Goal: Transaction & Acquisition: Obtain resource

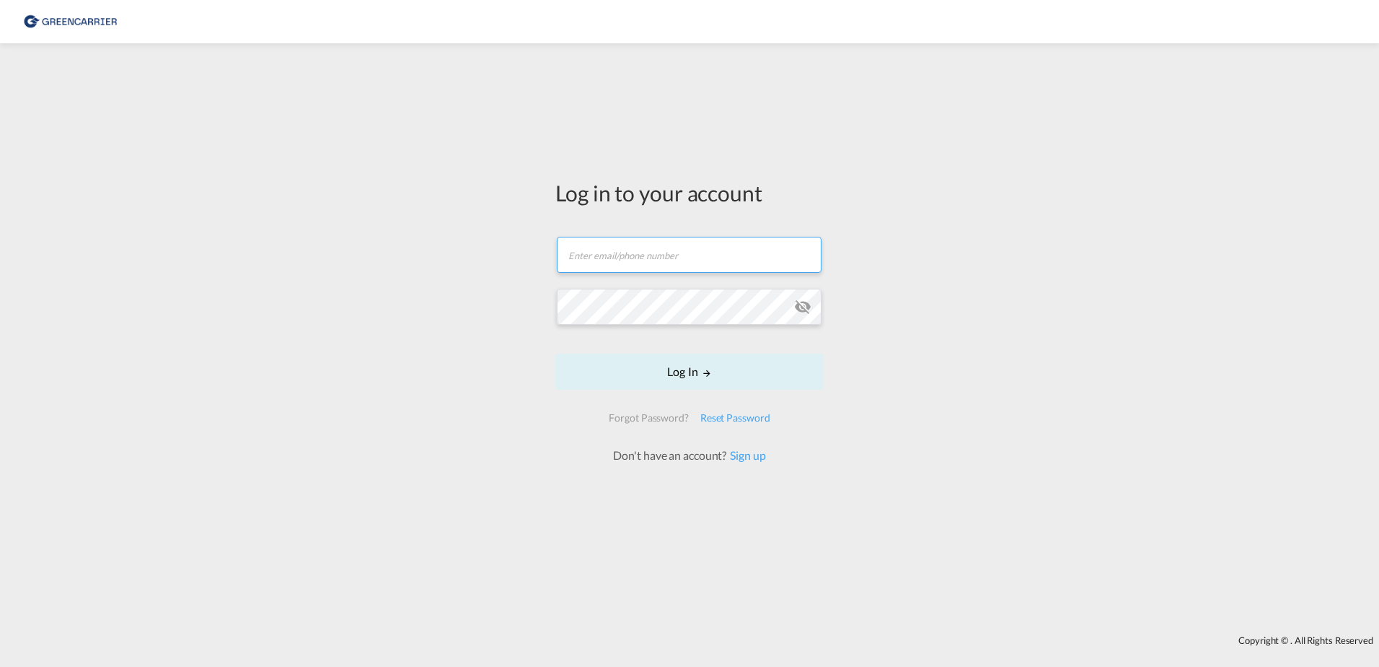
click at [676, 260] on input "text" at bounding box center [689, 255] width 265 height 36
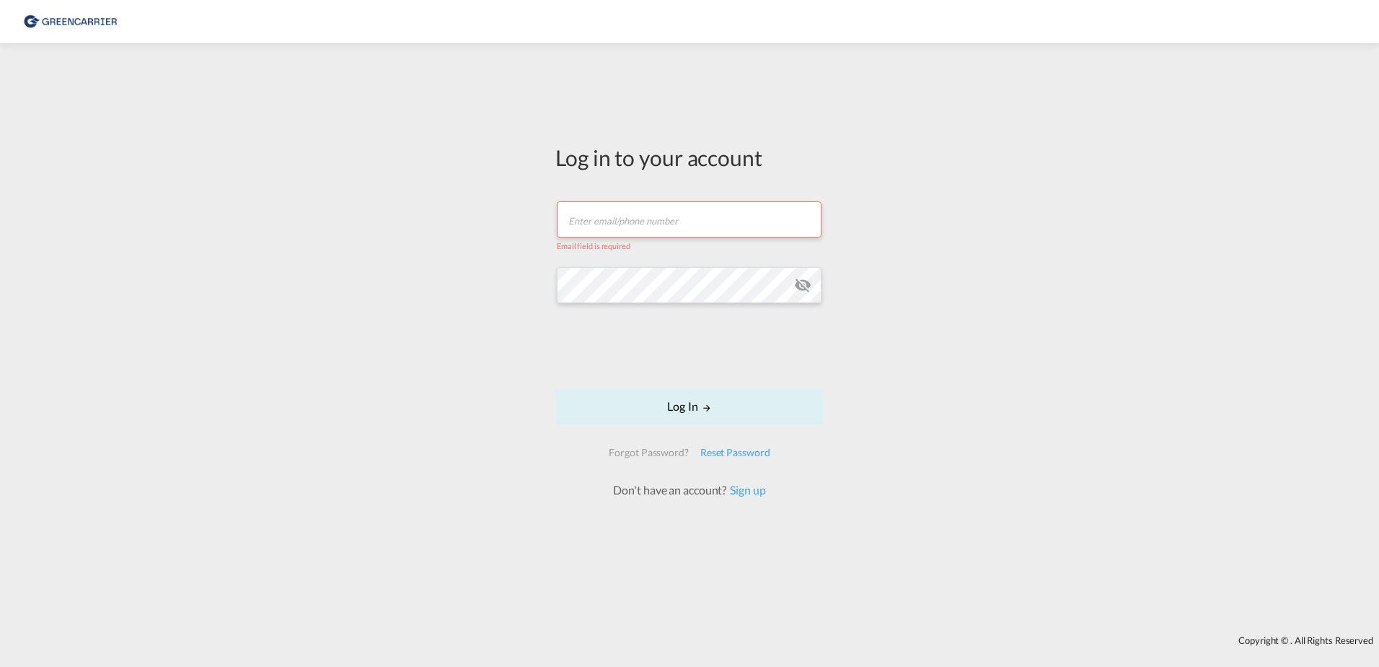
click at [620, 206] on input "text" at bounding box center [689, 219] width 265 height 36
type input "rkni@scangl.com"
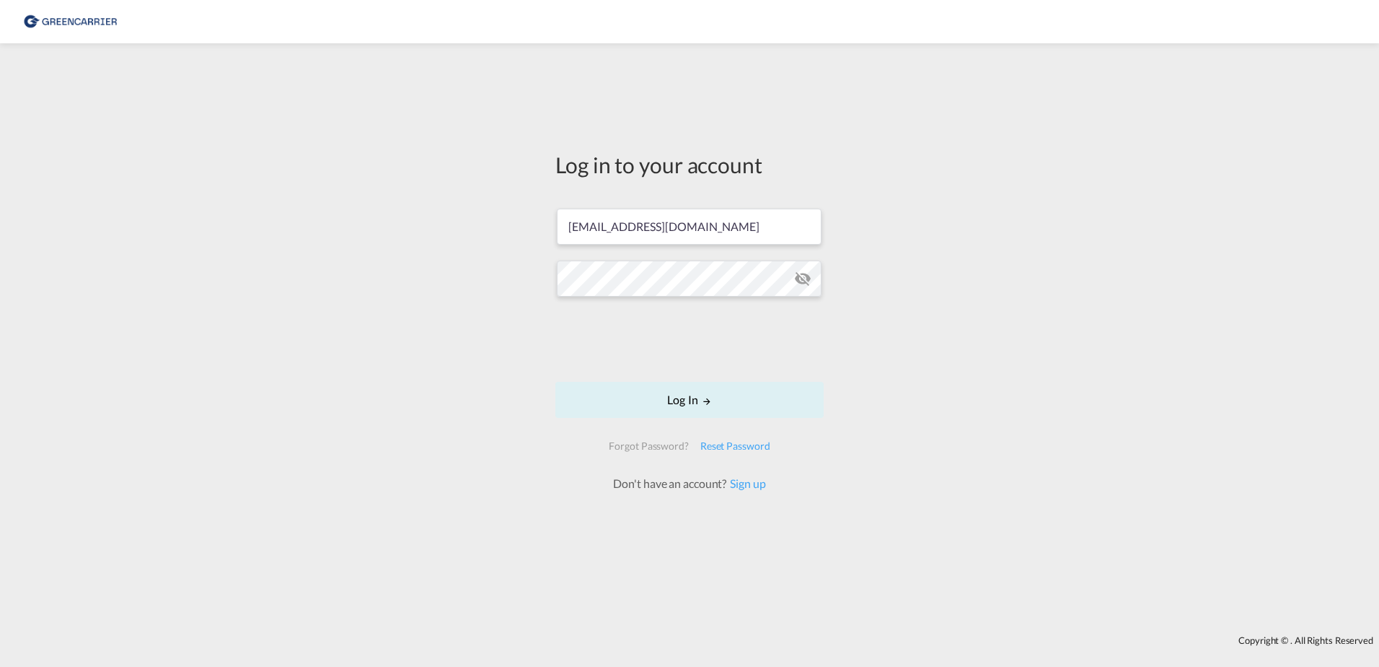
click at [805, 281] on md-icon "icon-eye-off" at bounding box center [802, 278] width 17 height 17
click at [697, 403] on button "Log In" at bounding box center [689, 400] width 268 height 36
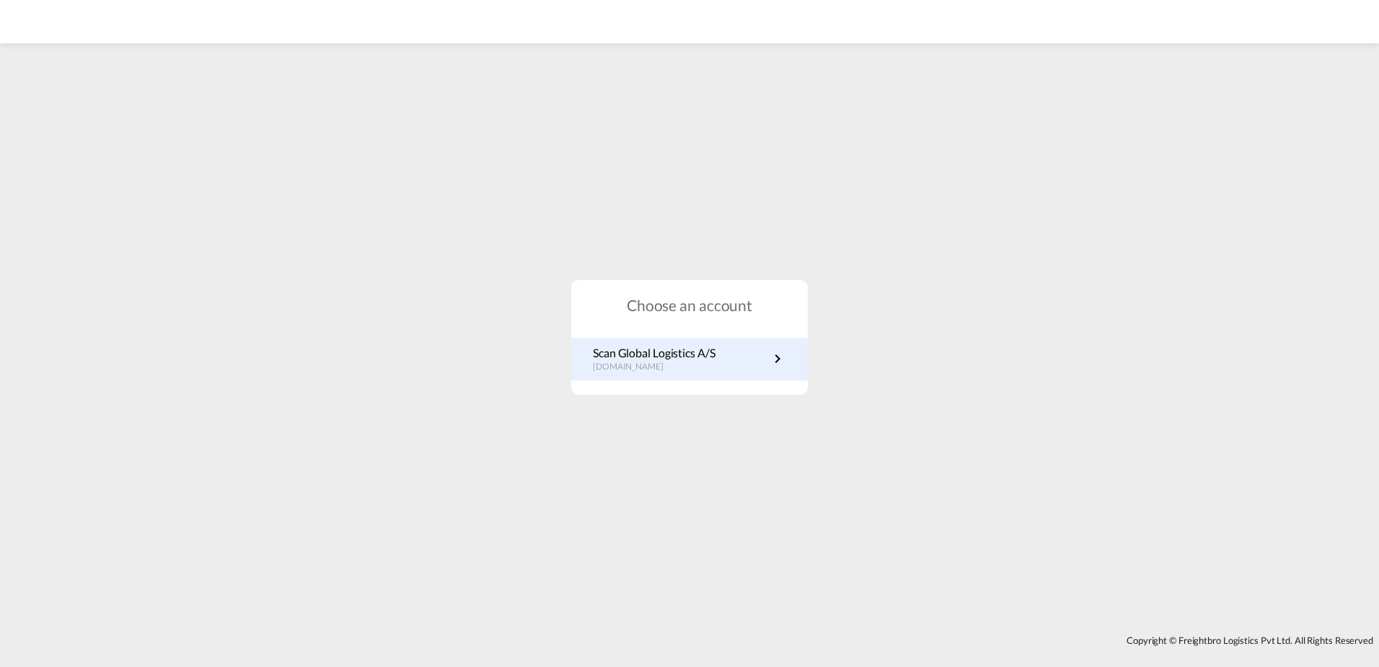
click at [668, 366] on p "dk.portal.greencarrier.com" at bounding box center [654, 367] width 123 height 12
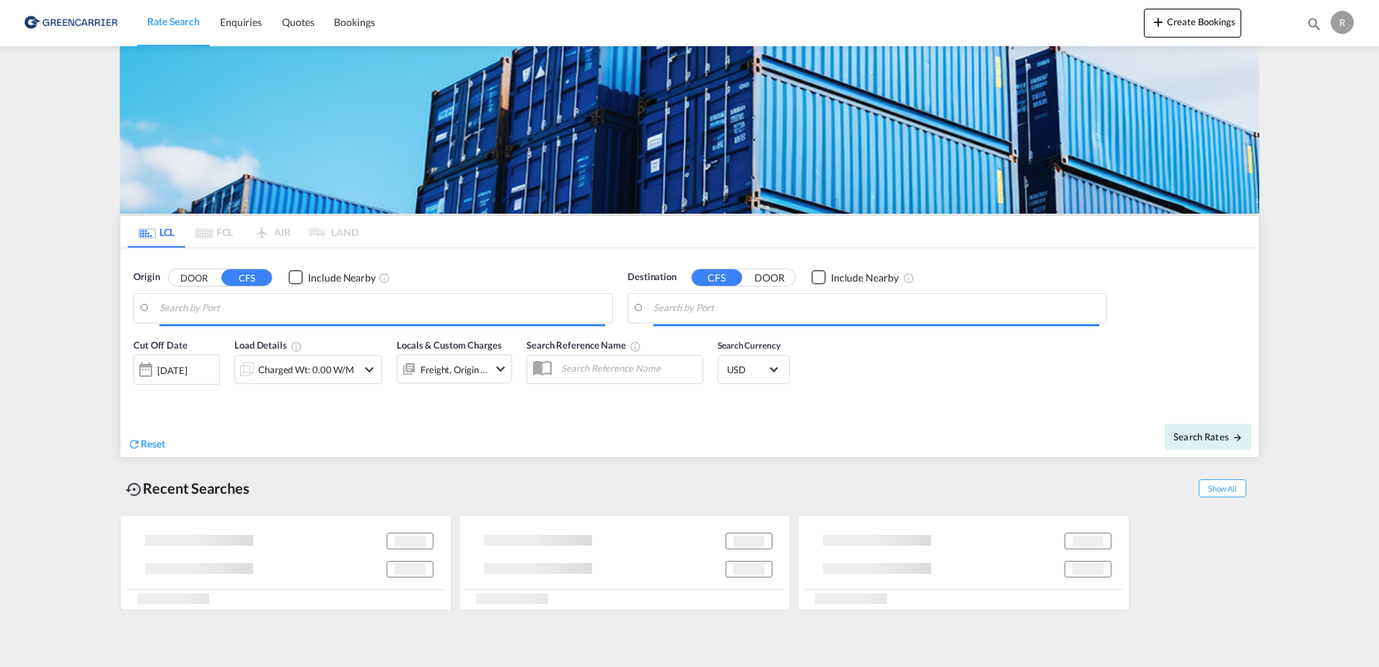
type input "DK-9700, Broenderslev, oester Broenderslev"
type input "Port-of-[GEOGRAPHIC_DATA], TTPOS"
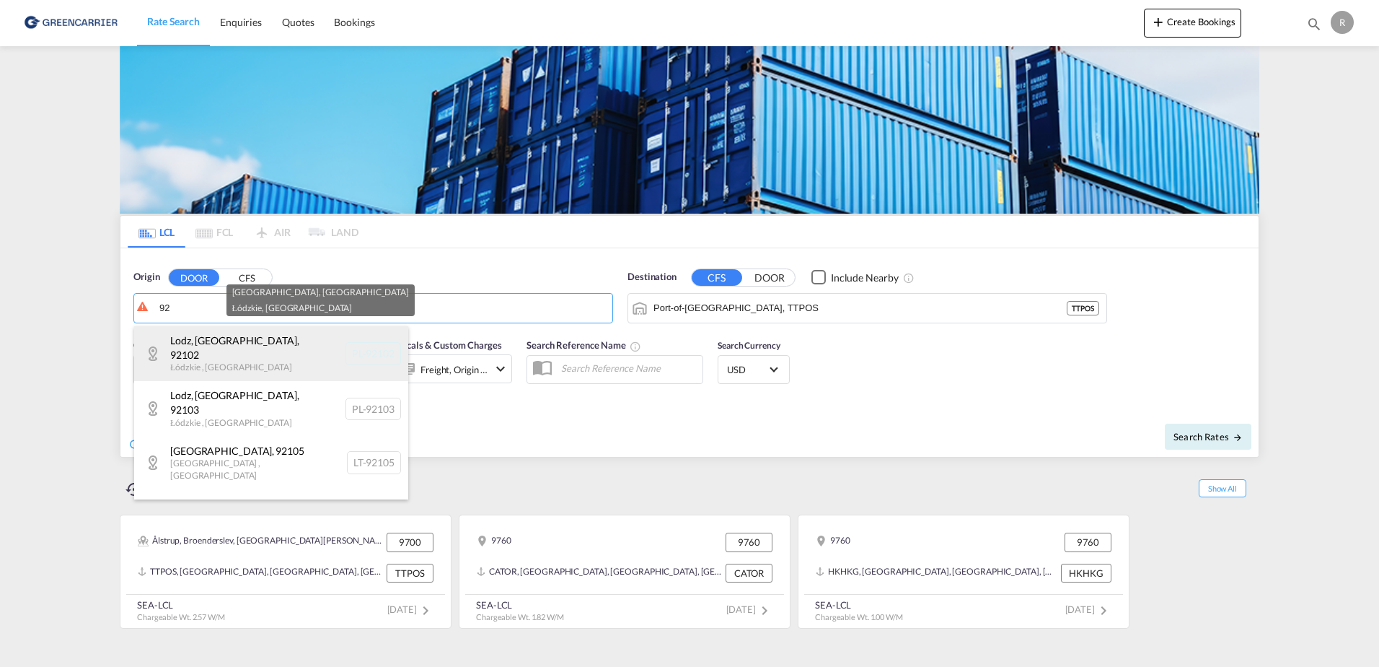
type input "9"
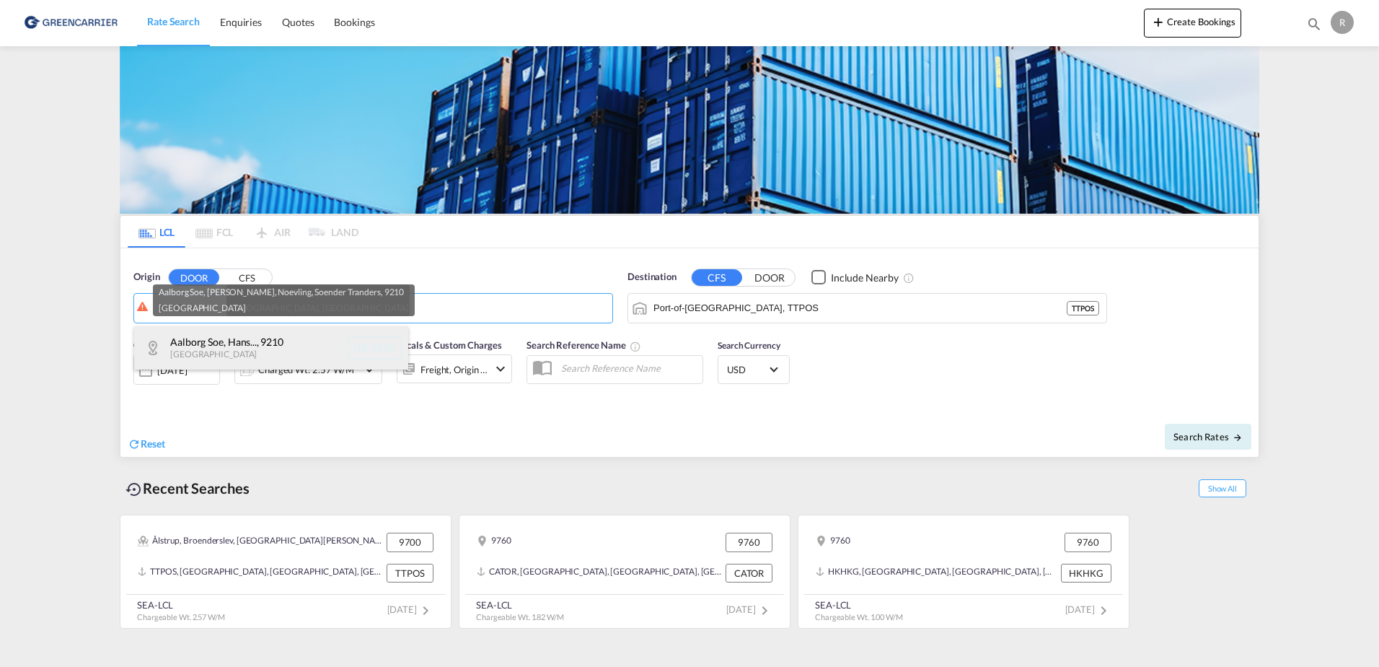
click at [258, 355] on div "Aalborg Soe, Hans... , 9210 Denmark DK-9210" at bounding box center [271, 347] width 274 height 43
type input "DK-9210, [GEOGRAPHIC_DATA], [PERSON_NAME], Noevling, Soender Tranders"
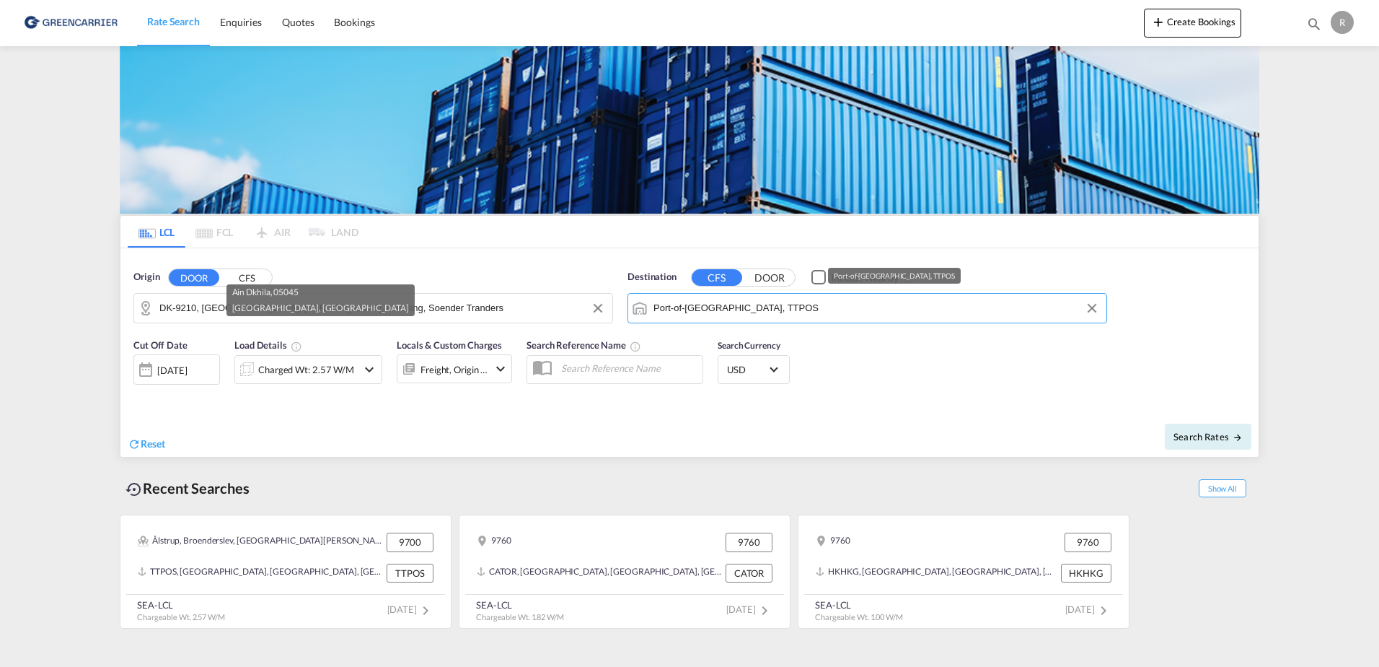
drag, startPoint x: 755, startPoint y: 298, endPoint x: 652, endPoint y: 314, distance: 103.7
click at [652, 314] on md-input-container "Port-of-[GEOGRAPHIC_DATA], TTPOS" at bounding box center [867, 308] width 478 height 29
click at [791, 329] on form "Origin DOOR CFS DK-9210, [GEOGRAPHIC_DATA], [PERSON_NAME], Noevling, Soender Tr…" at bounding box center [689, 352] width 1138 height 208
drag, startPoint x: 788, startPoint y: 320, endPoint x: 597, endPoint y: 332, distance: 190.8
click at [597, 332] on form "Origin DOOR CFS DK-9210, [GEOGRAPHIC_DATA], [PERSON_NAME], Noevling, Soender Tr…" at bounding box center [689, 352] width 1138 height 208
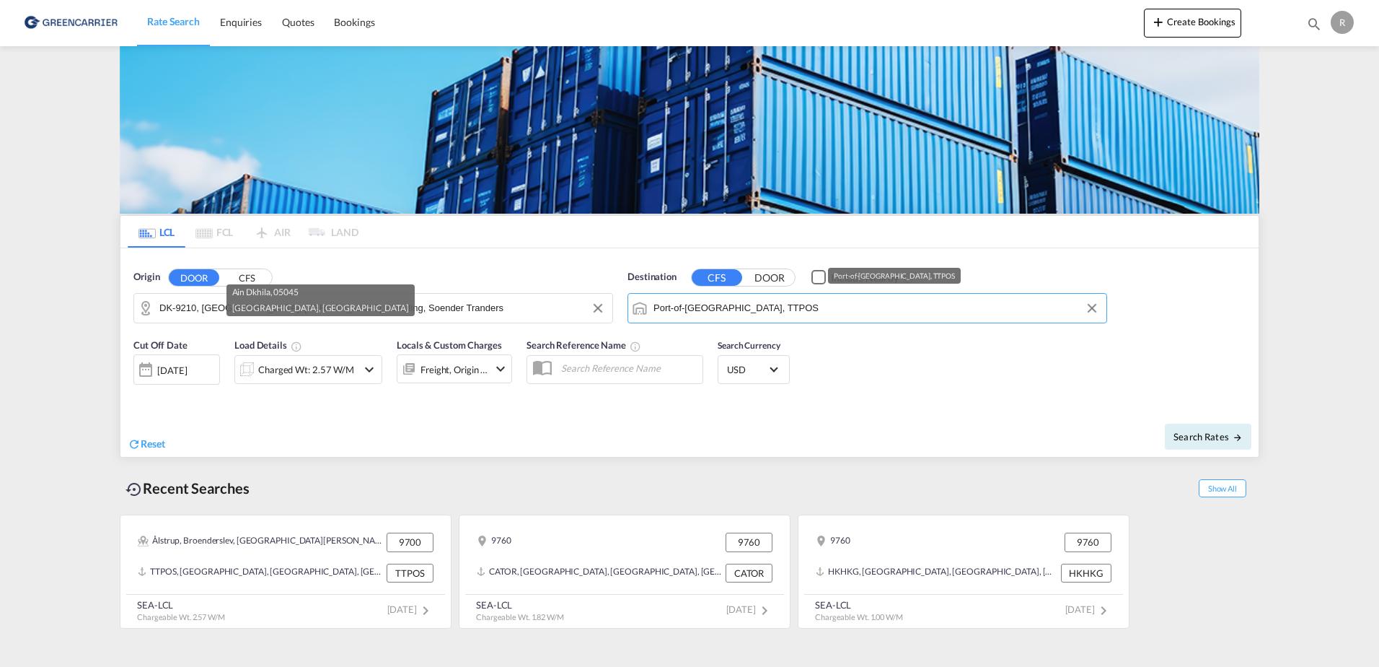
click at [752, 298] on md-autocomplete "Port-of-[GEOGRAPHIC_DATA], TTPOS" at bounding box center [877, 308] width 446 height 25
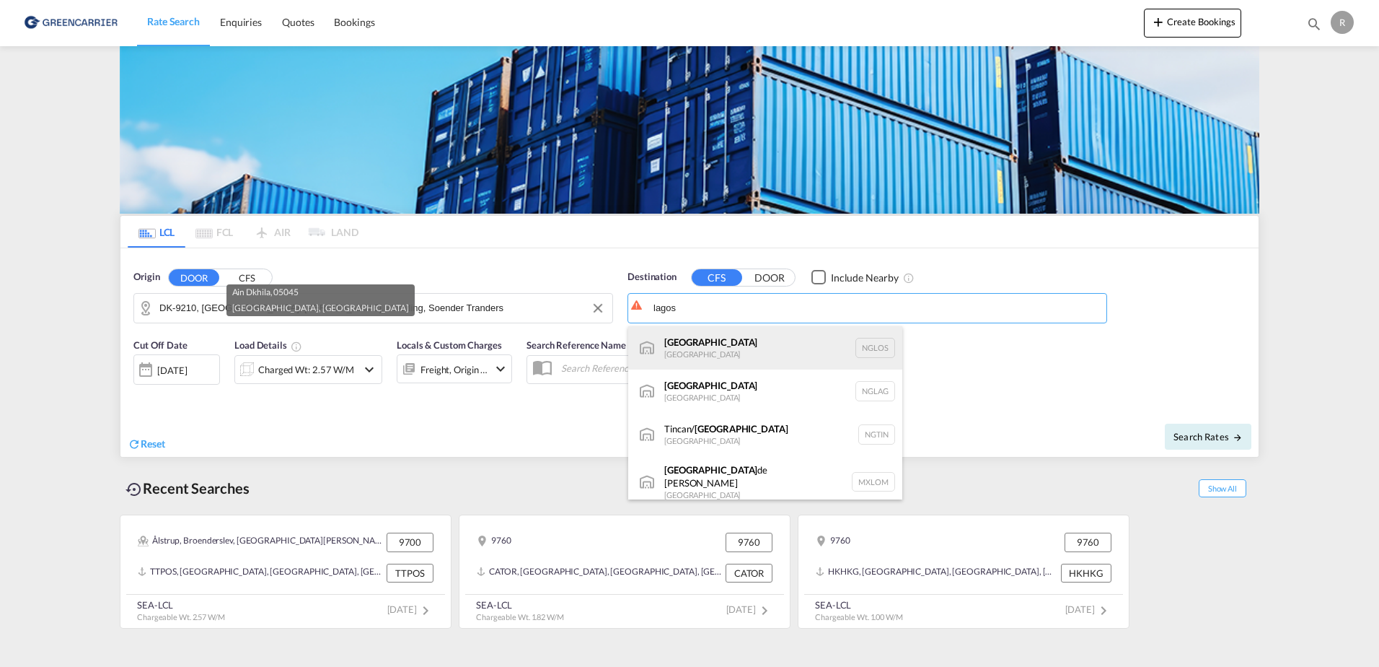
click at [835, 352] on div "[GEOGRAPHIC_DATA] [GEOGRAPHIC_DATA] [GEOGRAPHIC_DATA]" at bounding box center [765, 347] width 274 height 43
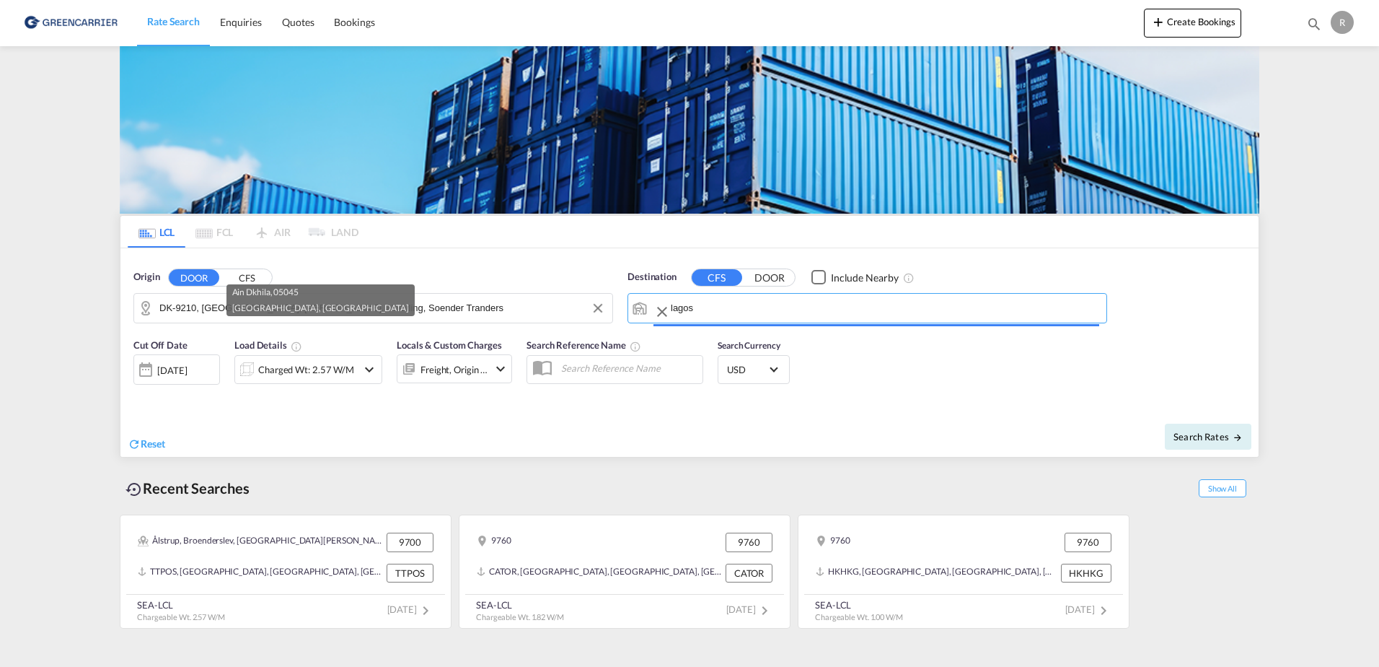
type input "[GEOGRAPHIC_DATA], NGLOS"
click at [794, 430] on div "Search Rates" at bounding box center [976, 436] width 566 height 41
click at [948, 386] on div "Cut Off Date [DATE] [DATE] Load Details Charged Wt: 2.57 W/M Locals & Custom Ch…" at bounding box center [689, 369] width 1138 height 78
click at [423, 276] on div "Origin DOOR CFS" at bounding box center [373, 277] width 480 height 14
click at [325, 361] on div "Charged Wt: 2.57 W/M" at bounding box center [306, 369] width 96 height 20
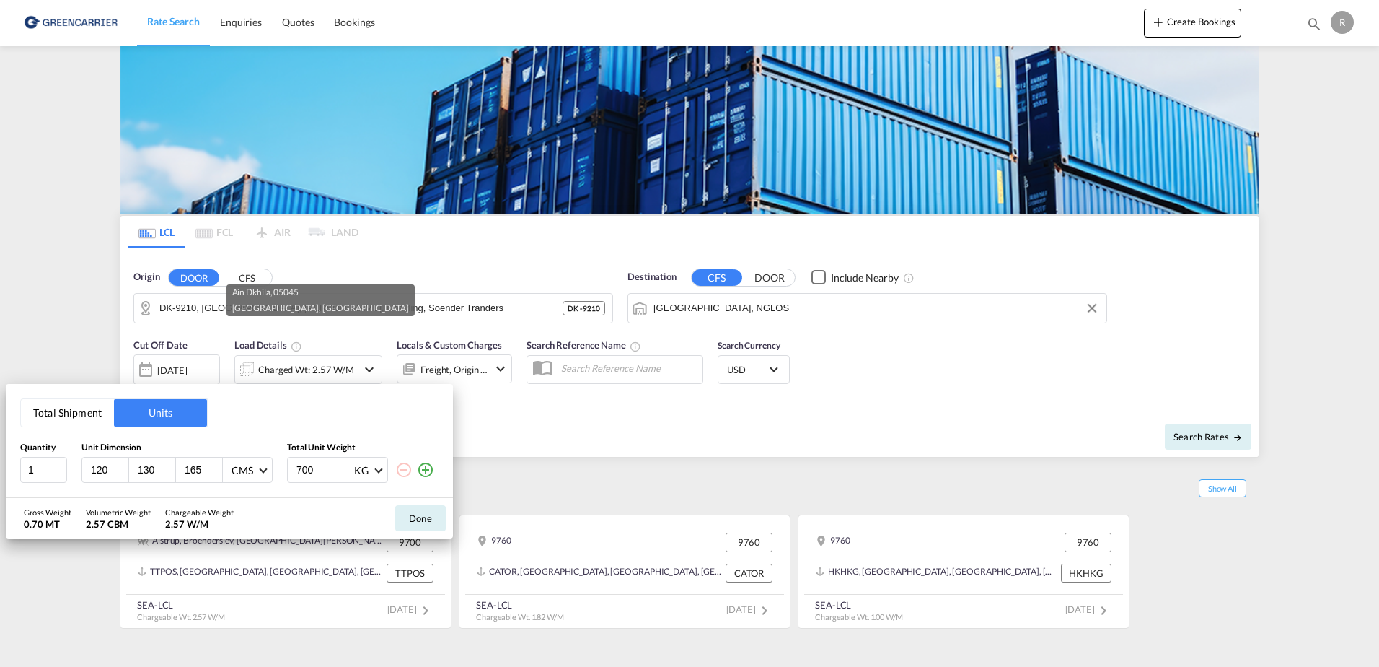
click at [434, 469] on md-icon "icon-plus-circle-outline" at bounding box center [425, 469] width 17 height 17
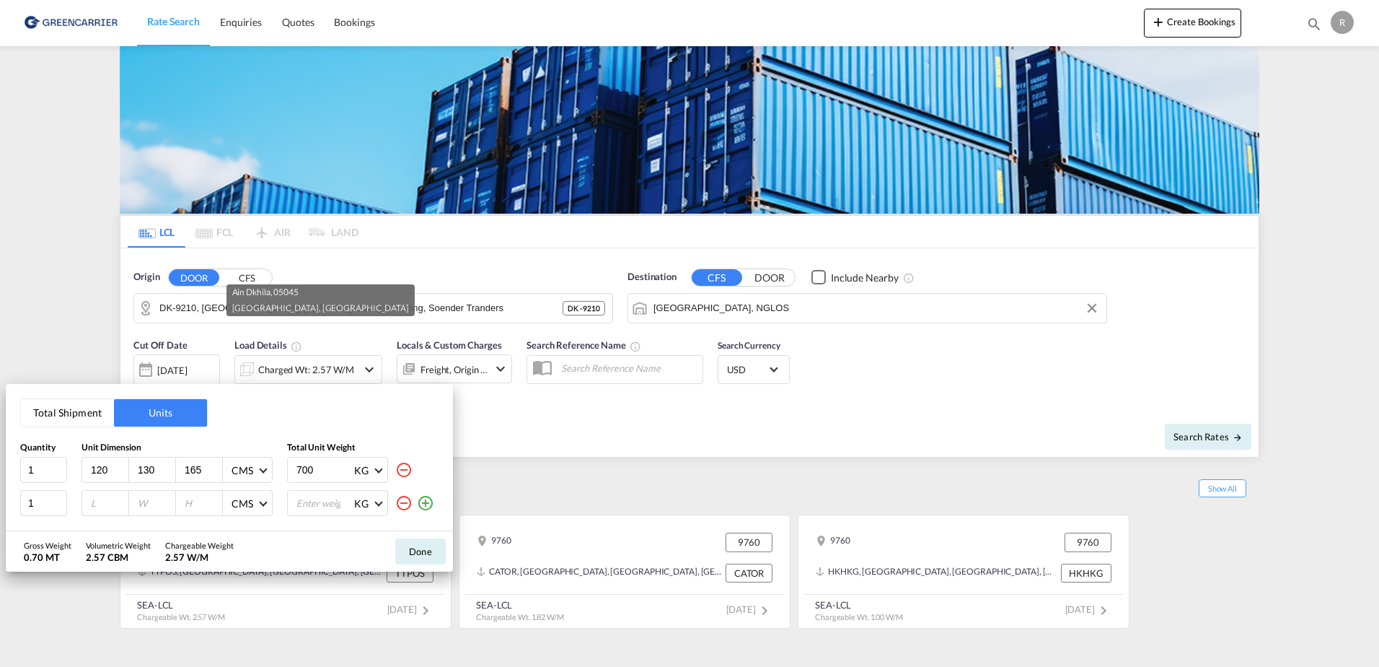
click at [429, 496] on md-icon "icon-plus-circle-outline" at bounding box center [425, 502] width 17 height 17
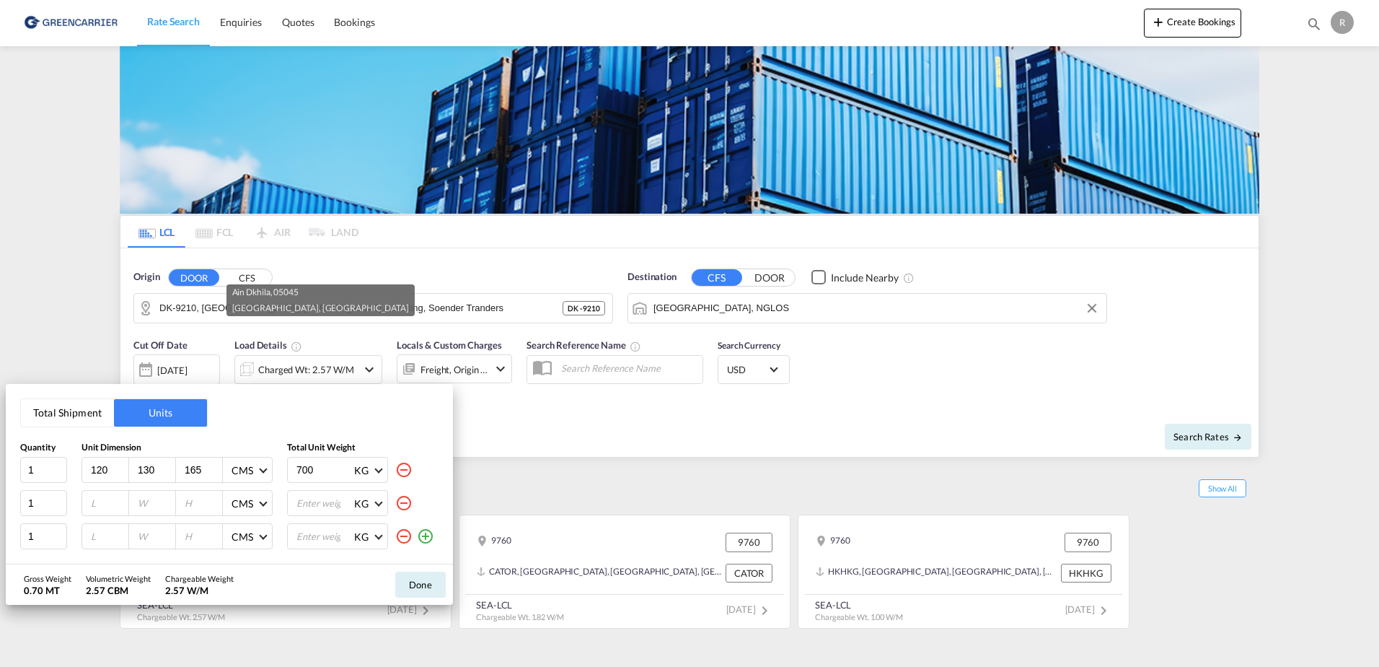
click at [427, 534] on md-icon "icon-plus-circle-outline" at bounding box center [425, 535] width 17 height 17
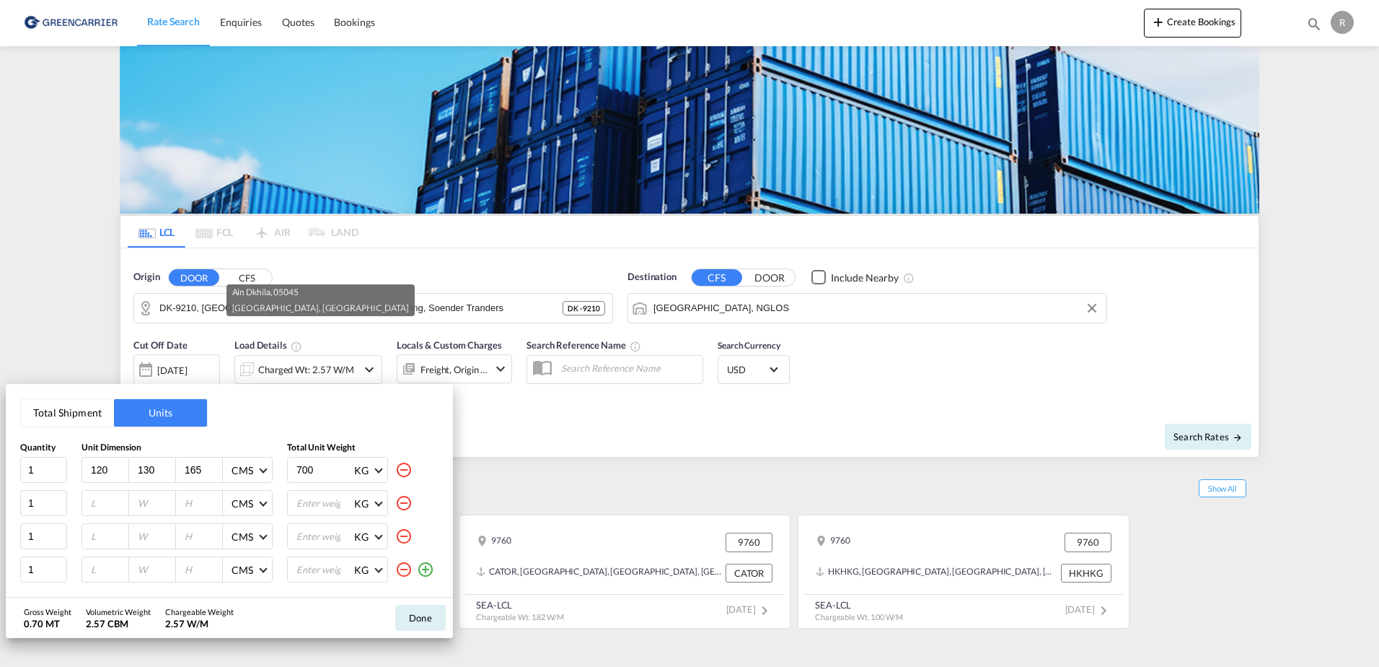
click at [423, 562] on md-icon "icon-plus-circle-outline" at bounding box center [425, 569] width 17 height 17
click at [113, 478] on div "120" at bounding box center [105, 469] width 47 height 25
click at [109, 470] on input "120" at bounding box center [108, 469] width 39 height 13
type input "140"
drag, startPoint x: 154, startPoint y: 476, endPoint x: 129, endPoint y: 471, distance: 25.7
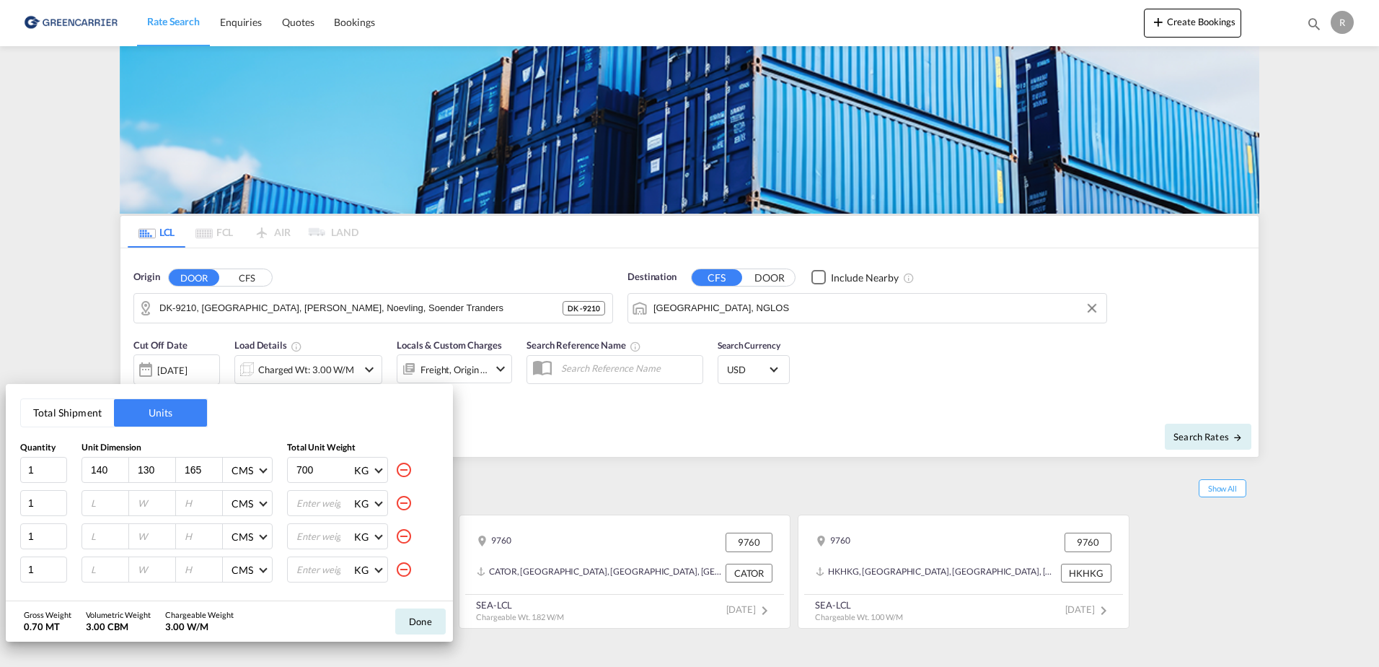
click at [129, 471] on div "130" at bounding box center [152, 469] width 47 height 25
type input "100"
type input "224"
type input "567"
type input "120"
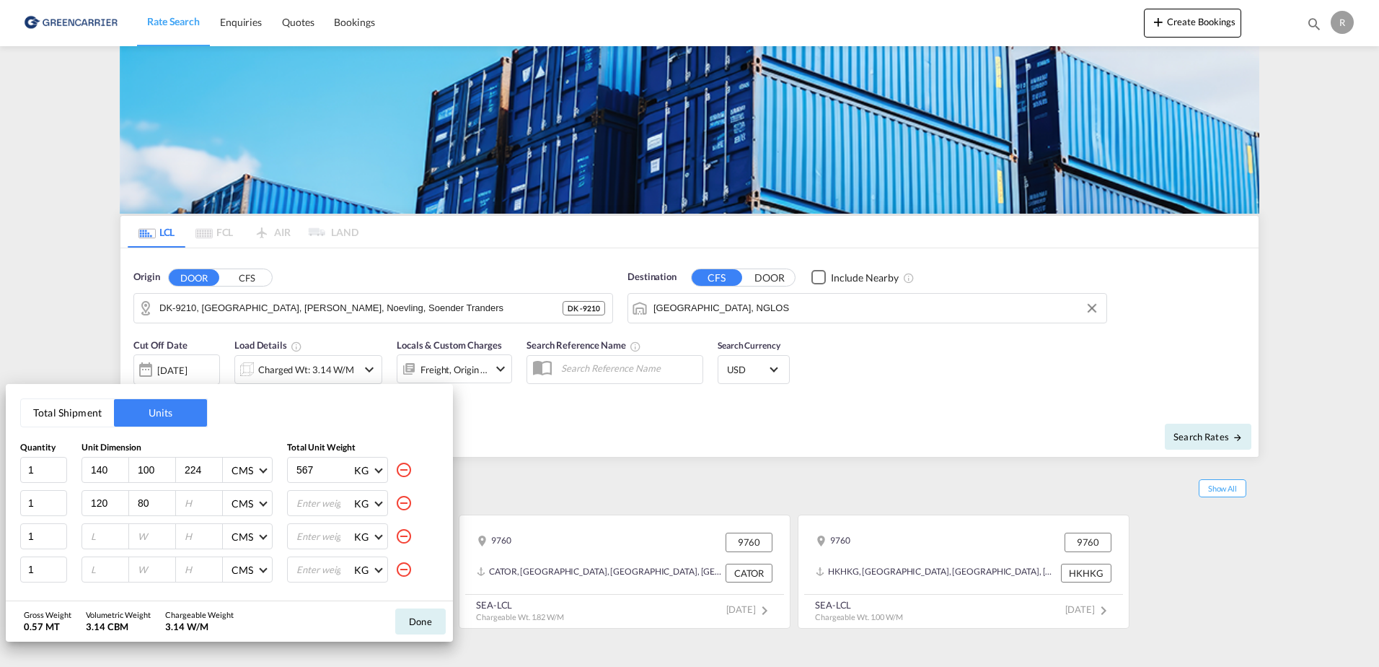
type input "80"
type input "153"
type input "269"
type input "120"
type input "80"
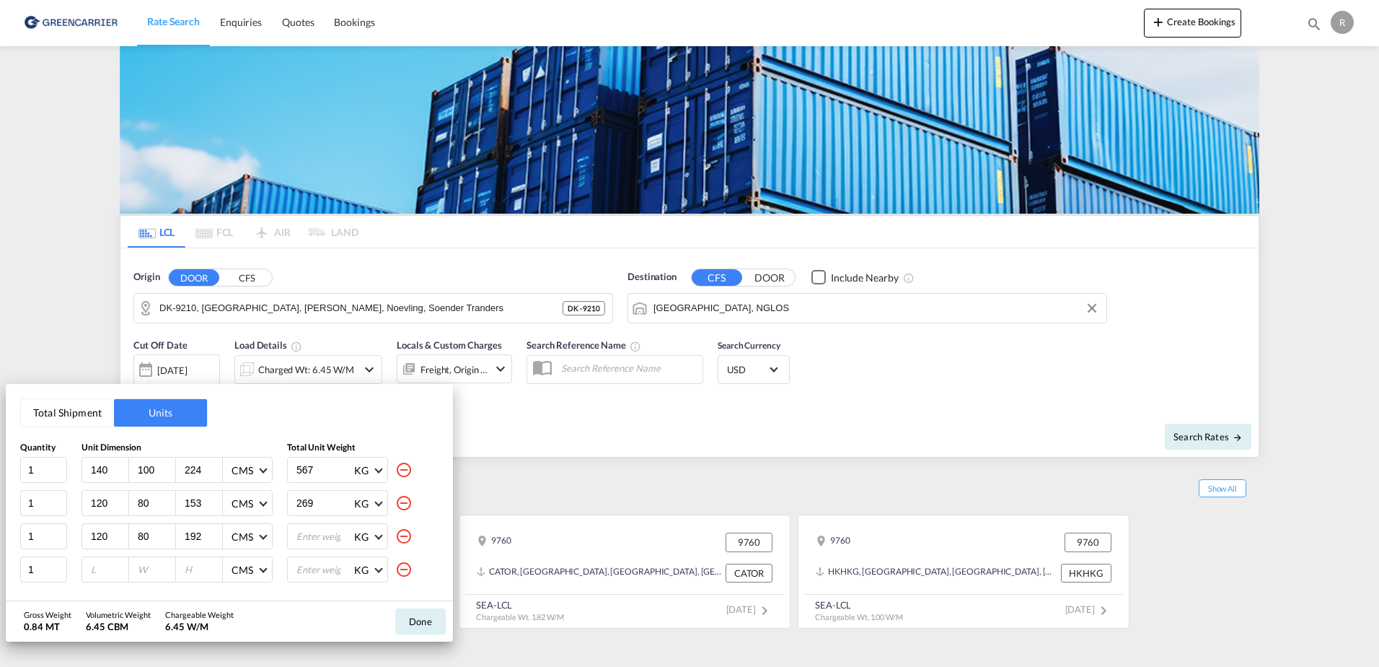
type input "192"
type input "310"
type input "120"
type input "80"
type input "75"
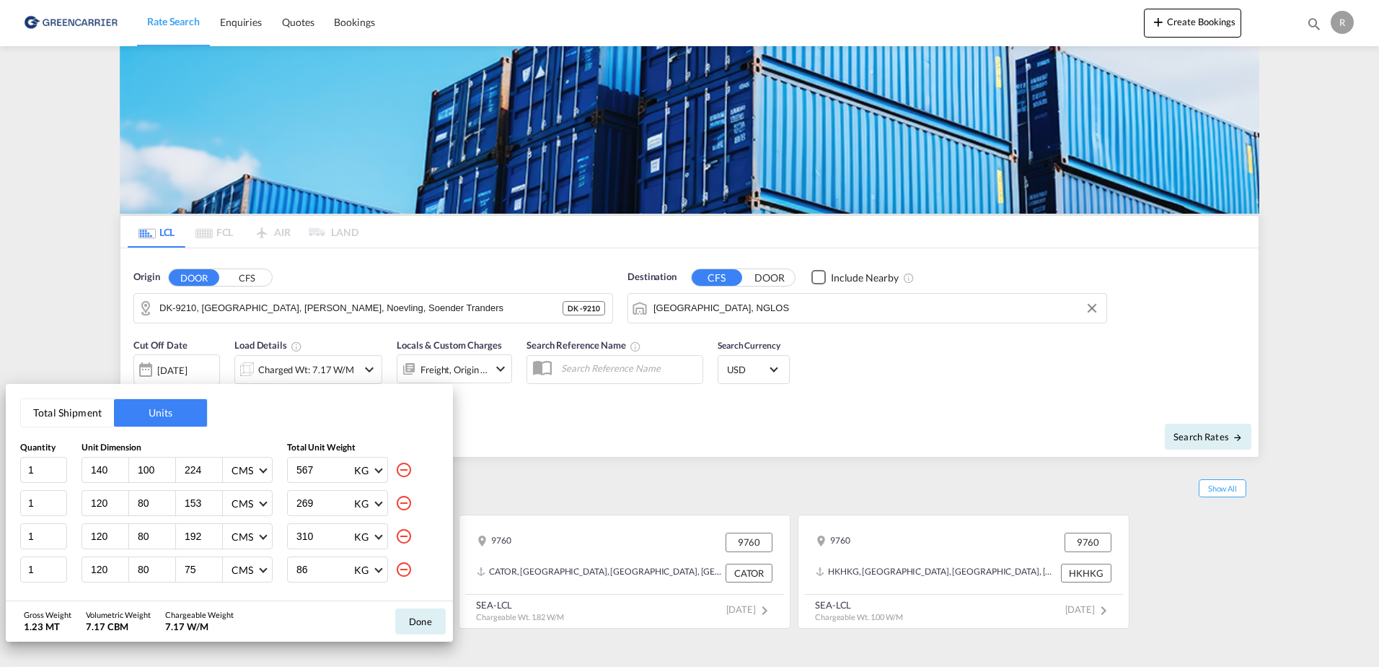
type input "86"
type input "120"
type input "80"
type input "153"
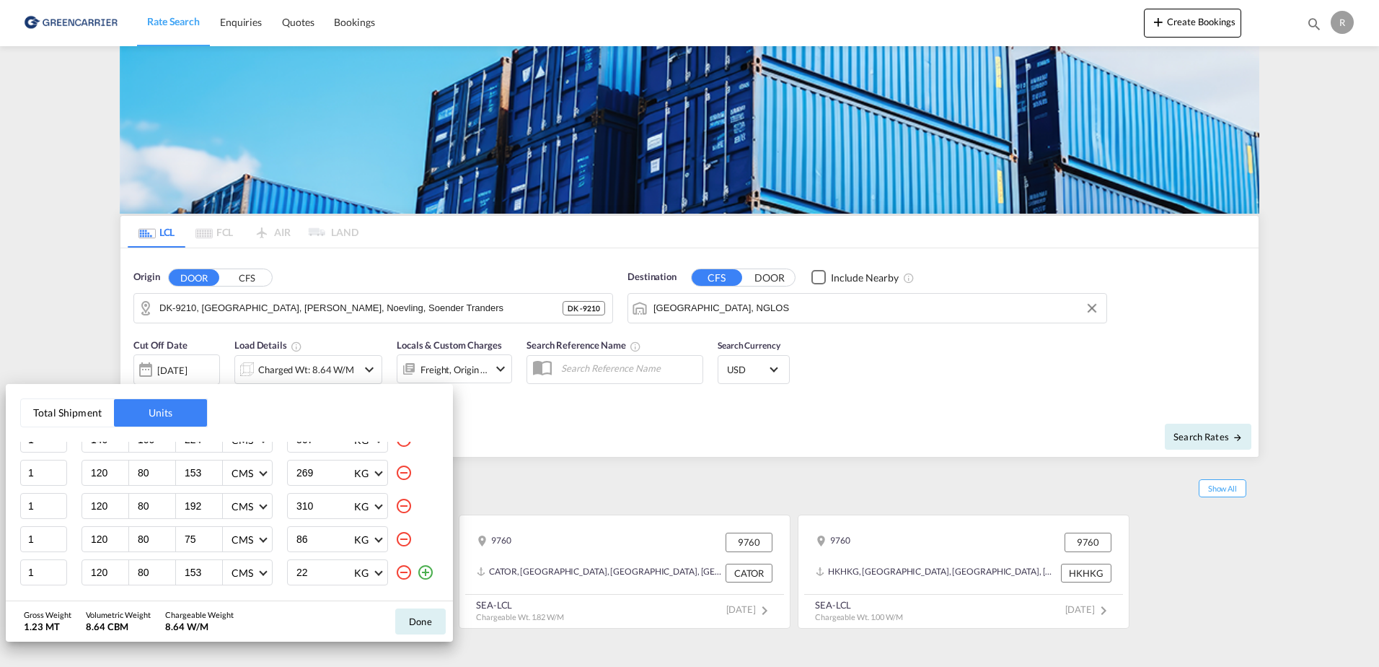
type input "227"
click at [415, 623] on button "Done" at bounding box center [420, 621] width 50 height 26
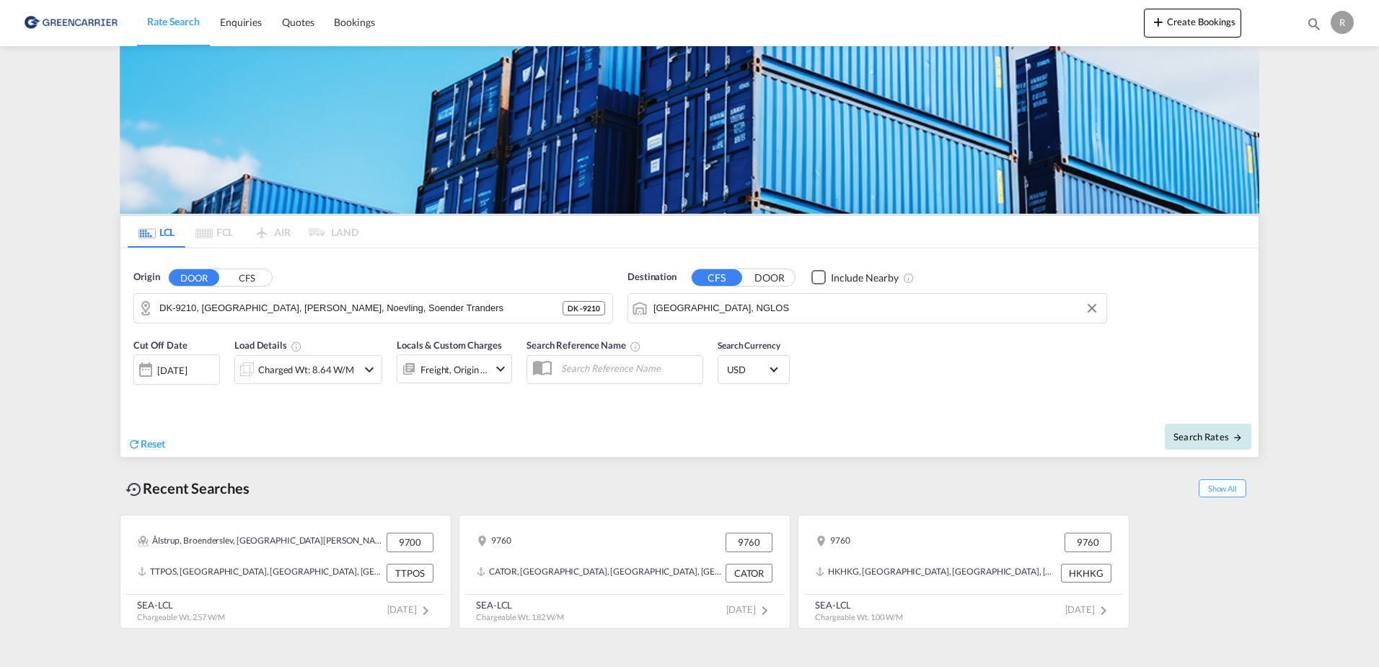
click at [1210, 447] on button "Search Rates" at bounding box center [1208, 436] width 87 height 26
type input "9210 to NGLOS / [DATE]"
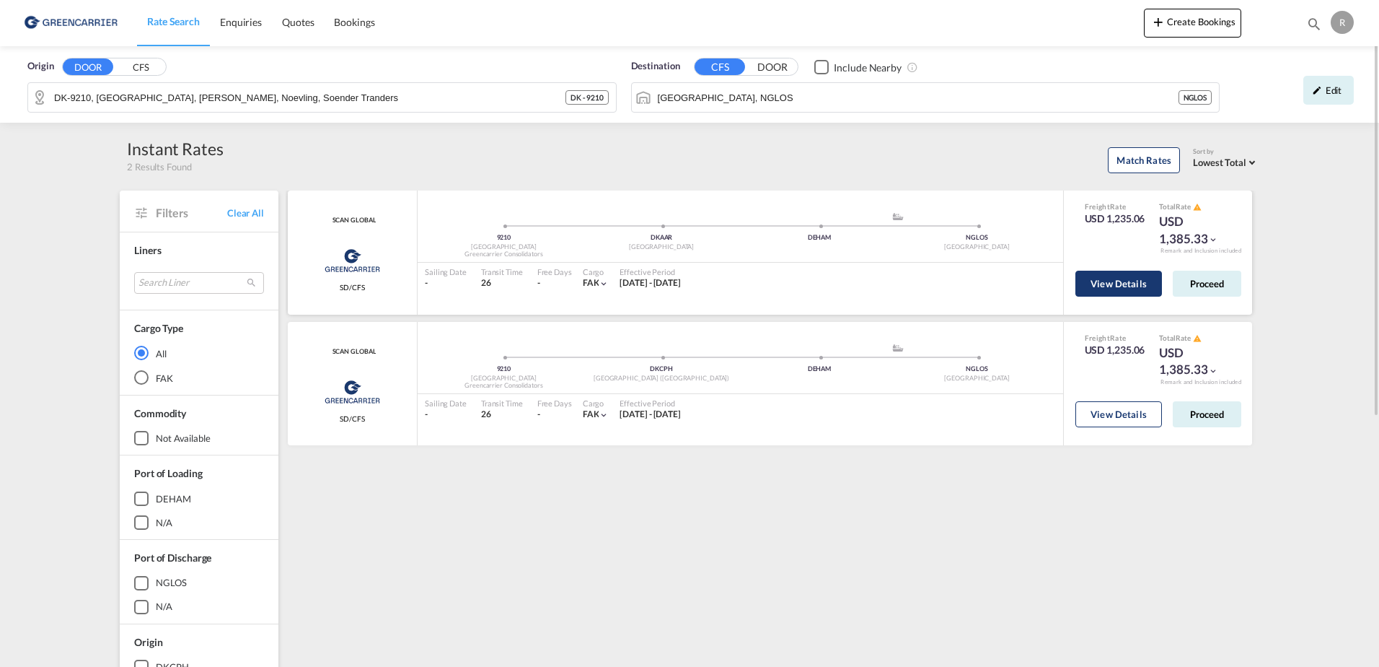
click at [1127, 271] on button "View Details" at bounding box center [1119, 284] width 87 height 26
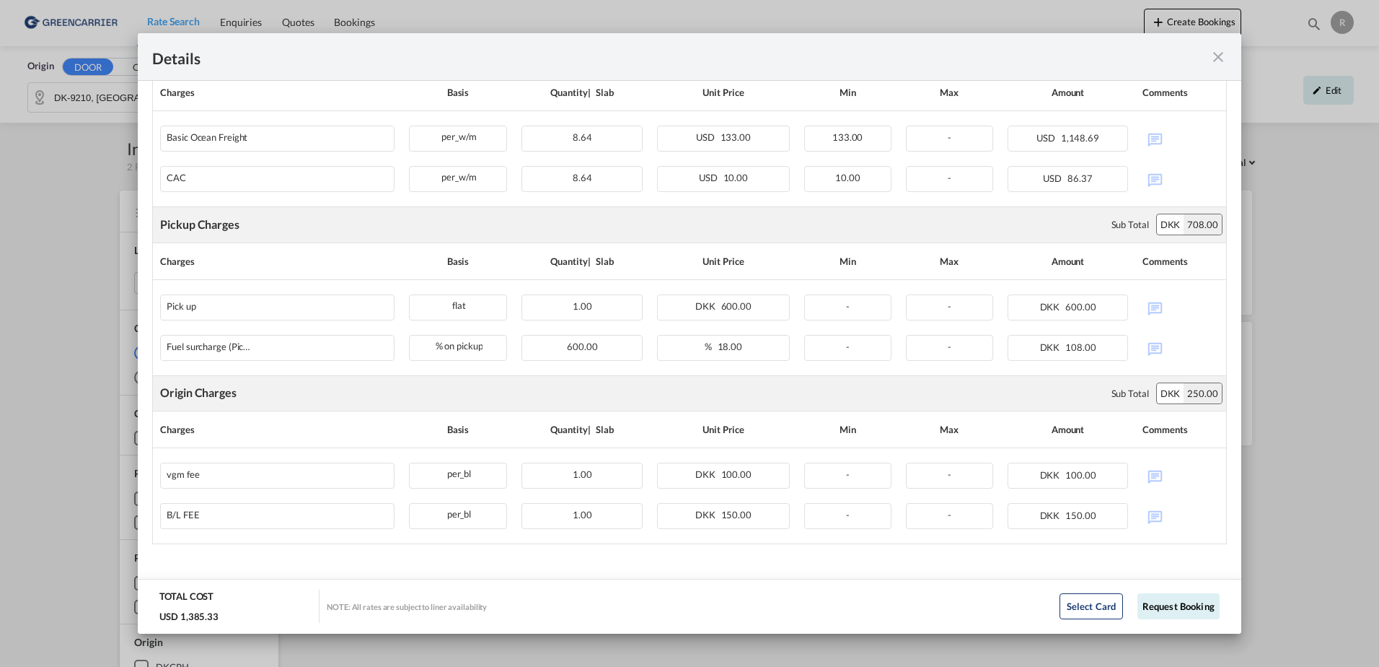
scroll to position [392, 0]
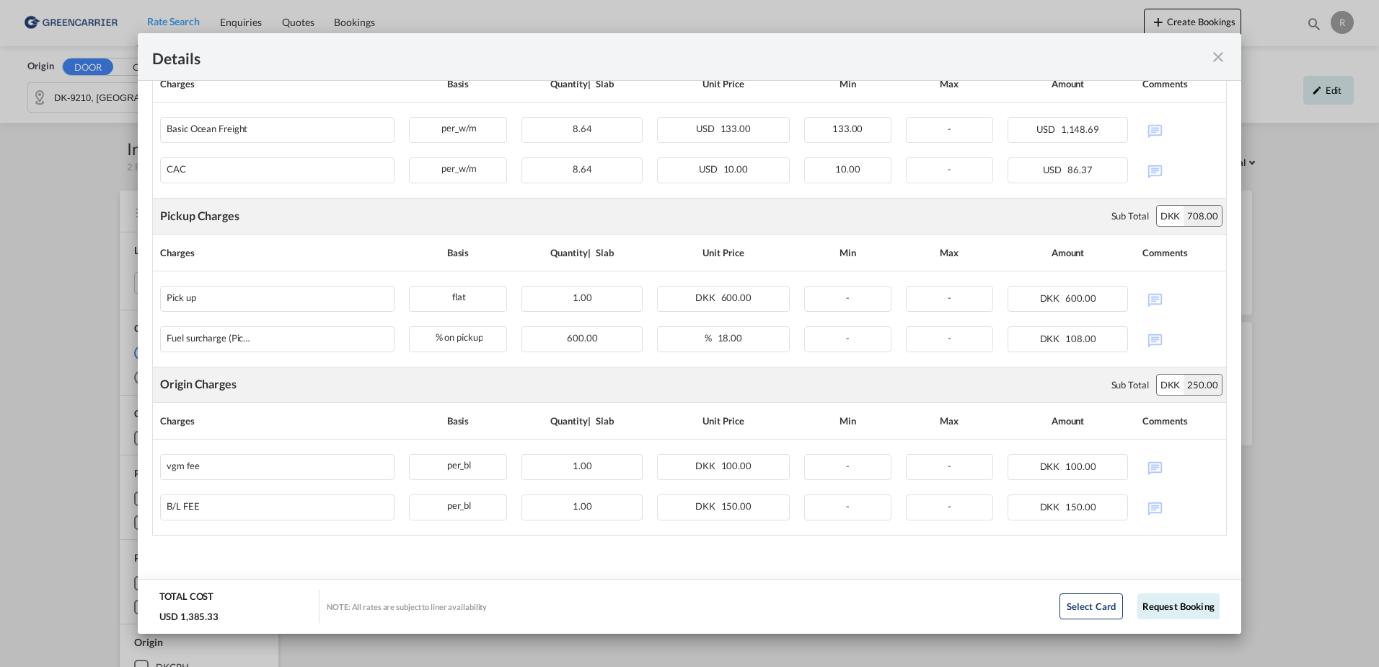
click at [1309, 272] on div "Details Pickup Door 9210, [GEOGRAPHIC_DATA] Pickup Service Type - Pickup Haulag…" at bounding box center [689, 333] width 1379 height 667
click at [1289, 221] on div "Details Pickup Door 9210, [GEOGRAPHIC_DATA] Pickup Service Type - Pickup Haulag…" at bounding box center [689, 333] width 1379 height 667
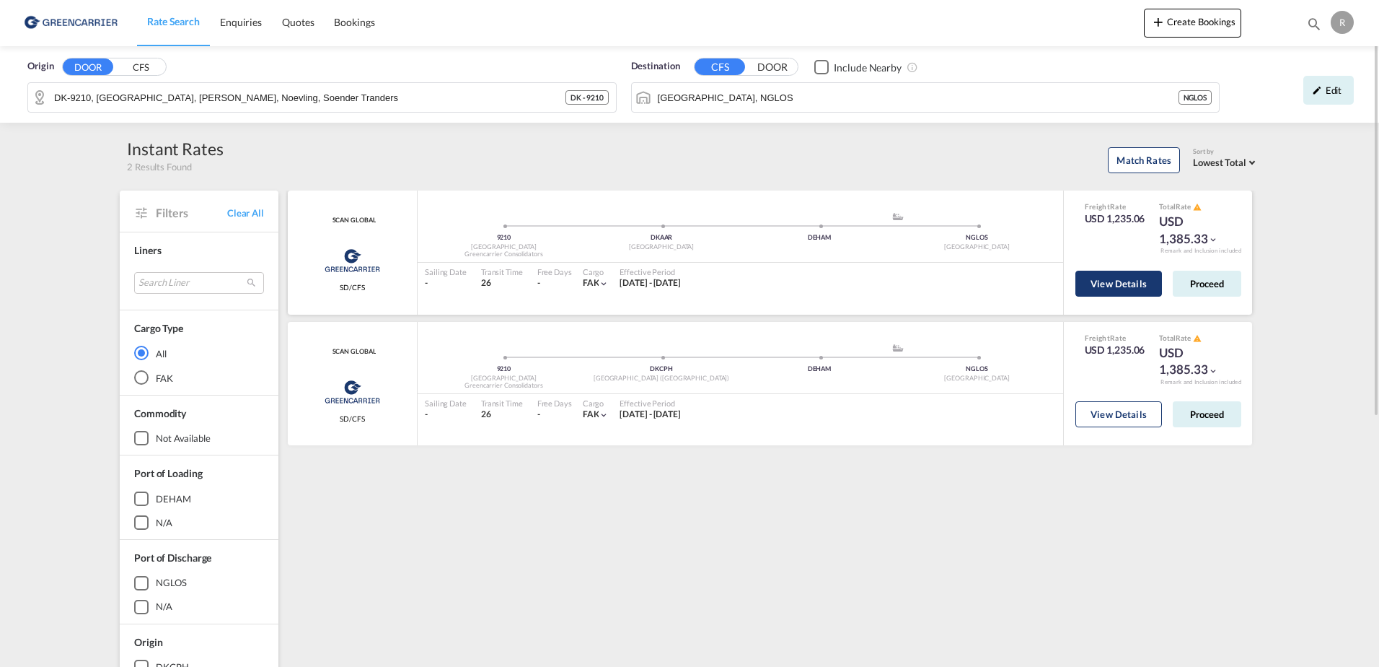
click at [1136, 295] on button "View Details" at bounding box center [1119, 284] width 87 height 26
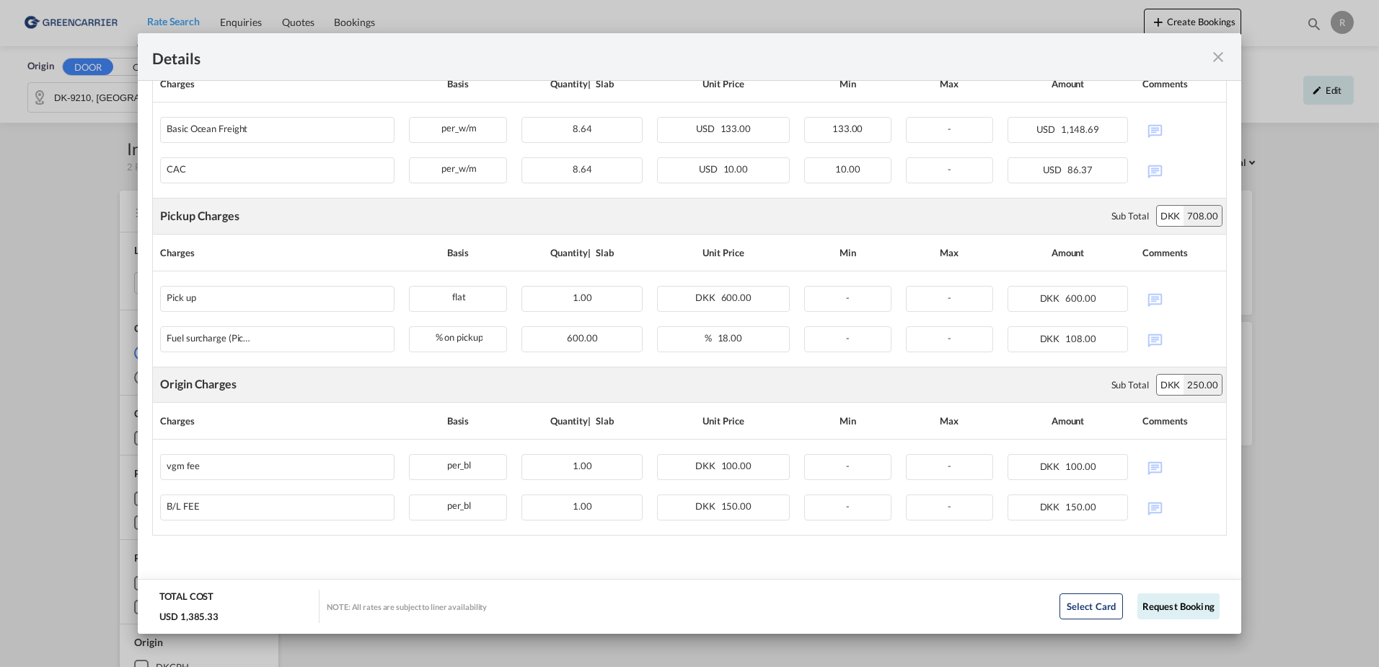
click at [1212, 52] on md-icon "icon-close fg-AAA8AD m-0 cursor" at bounding box center [1218, 56] width 17 height 17
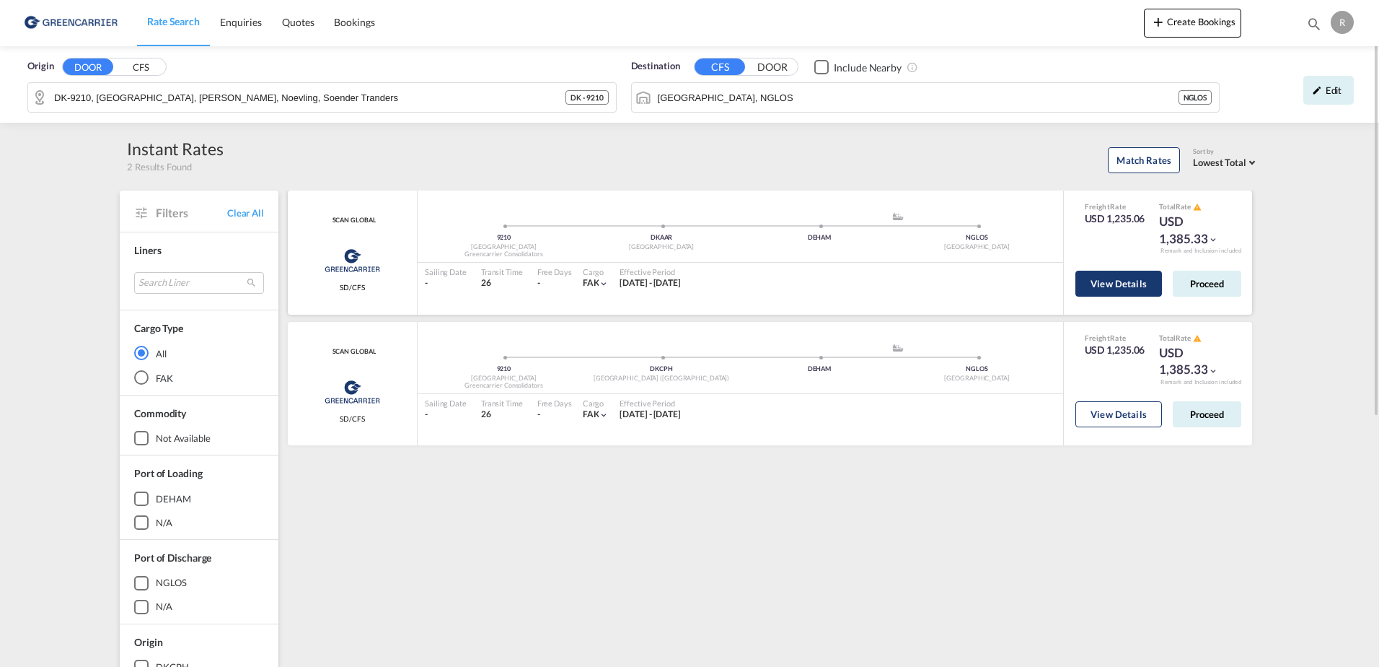
click at [1146, 284] on button "View Details" at bounding box center [1119, 284] width 87 height 26
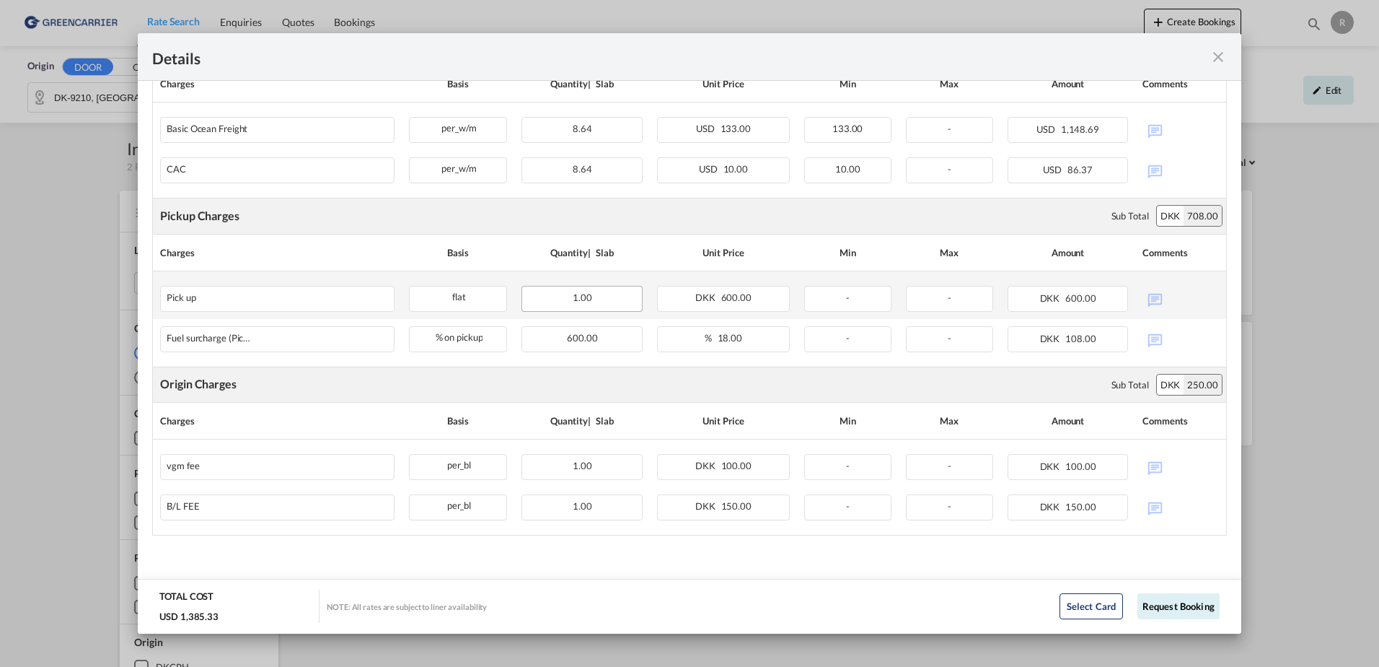
scroll to position [0, 0]
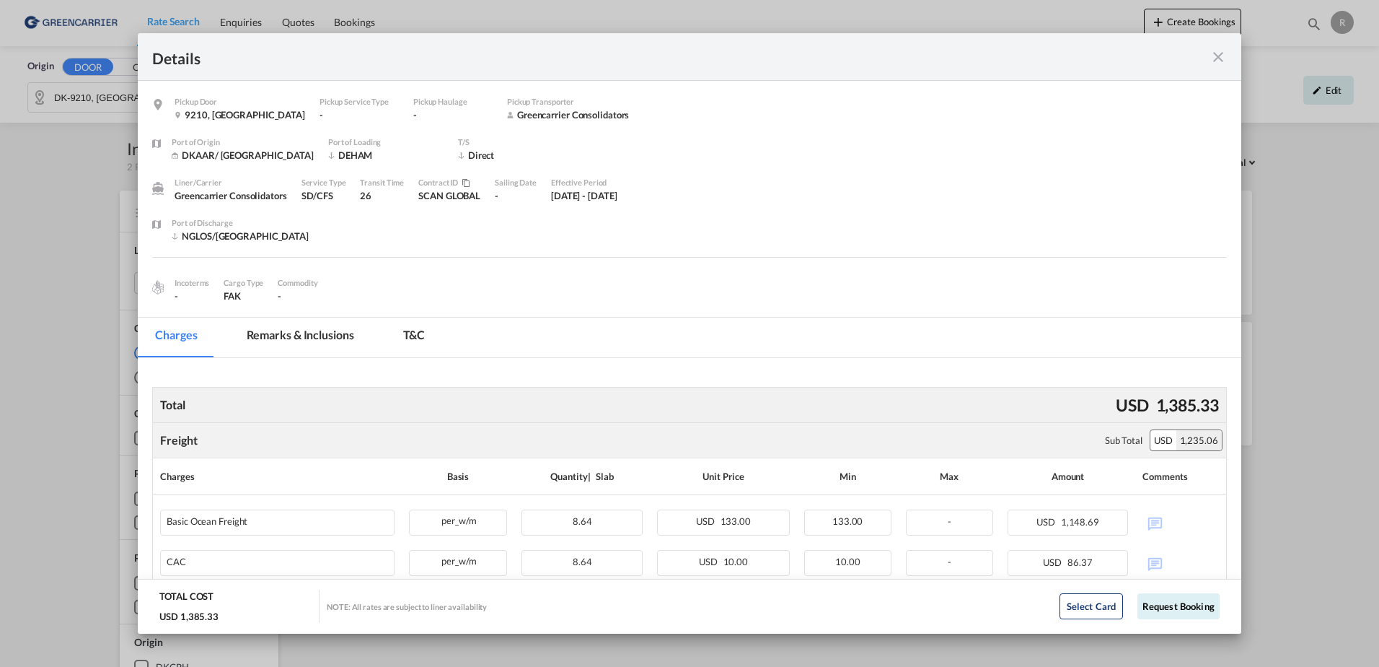
click at [1218, 57] on md-icon "icon-close fg-AAA8AD m-0 cursor" at bounding box center [1218, 56] width 17 height 17
